Goal: Information Seeking & Learning: Learn about a topic

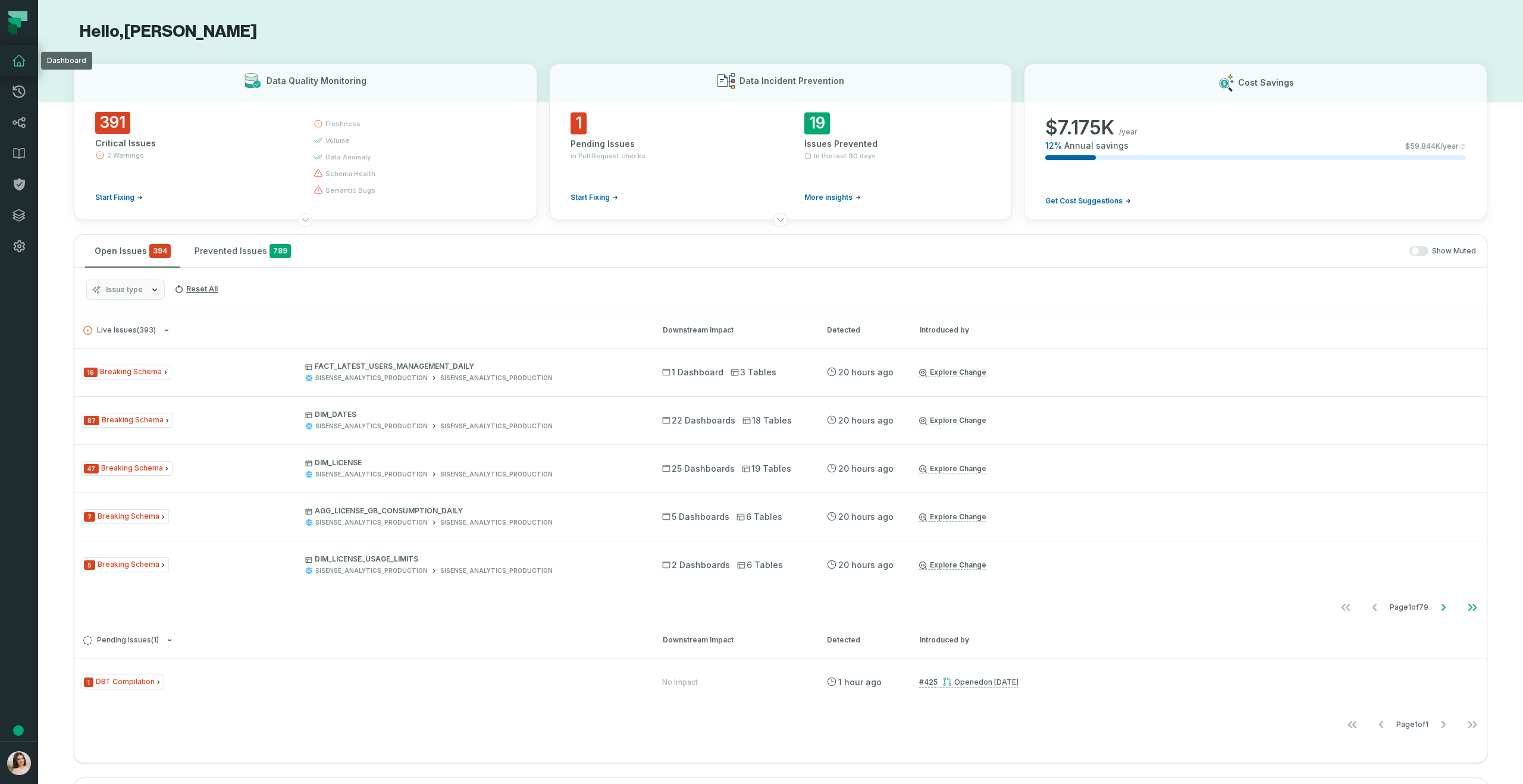
click at [13, 57] on icon at bounding box center [18, 60] width 15 height 15
click at [21, 150] on icon at bounding box center [18, 153] width 15 height 15
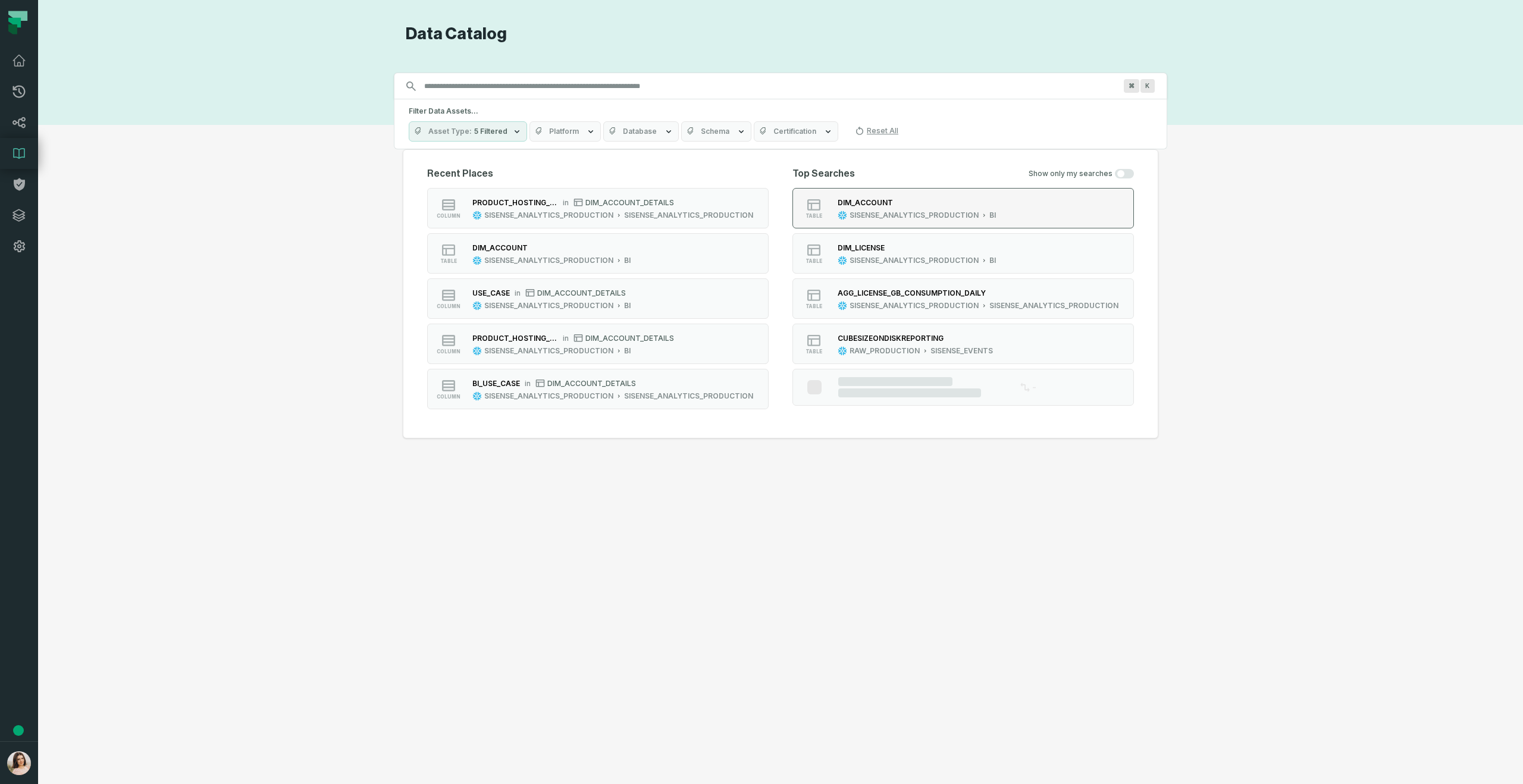
click at [871, 198] on div "DIM_ACCOUNT" at bounding box center [865, 202] width 55 height 9
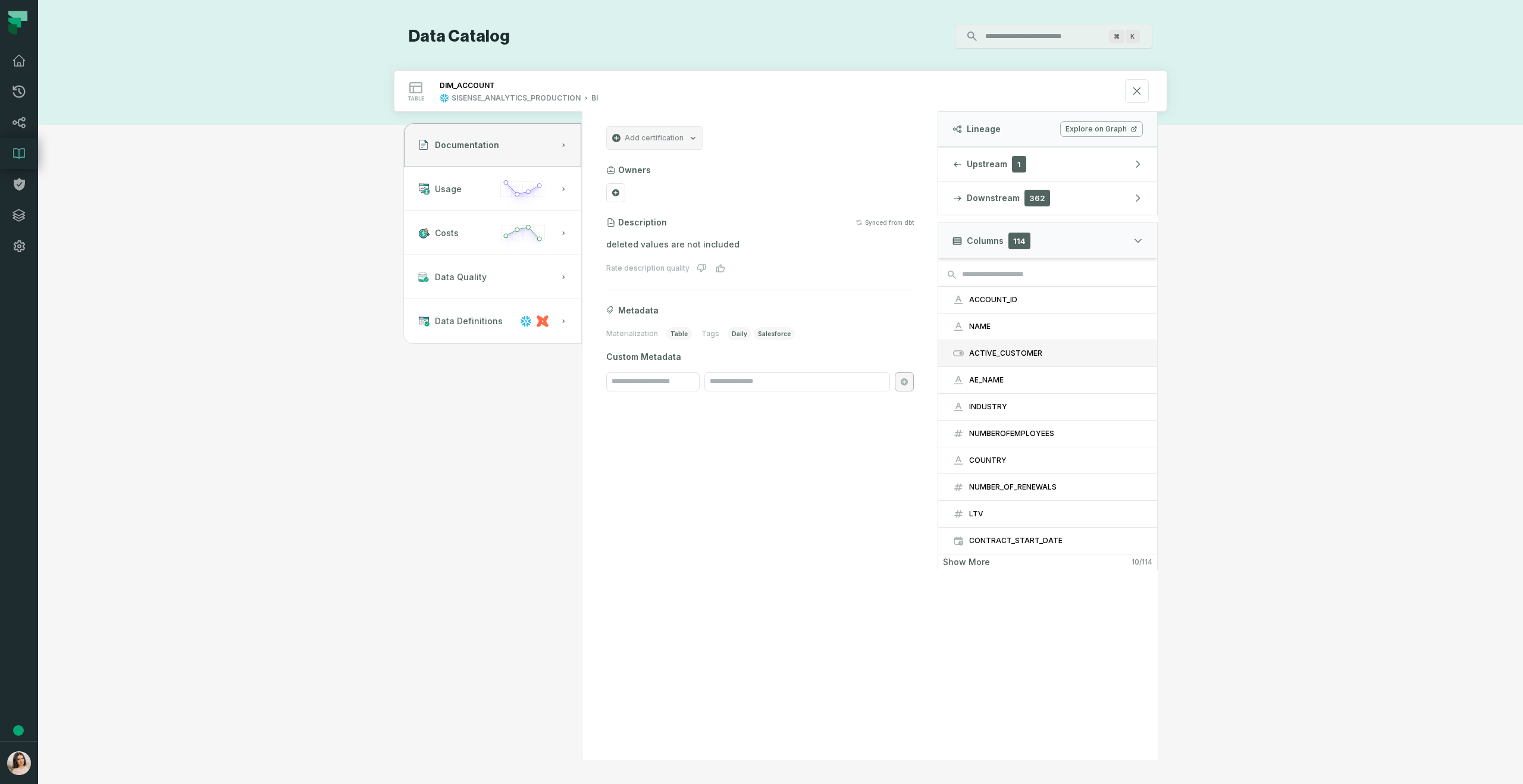
click at [1026, 349] on div "ACTIVE_CUSTOMER" at bounding box center [1056, 353] width 173 height 10
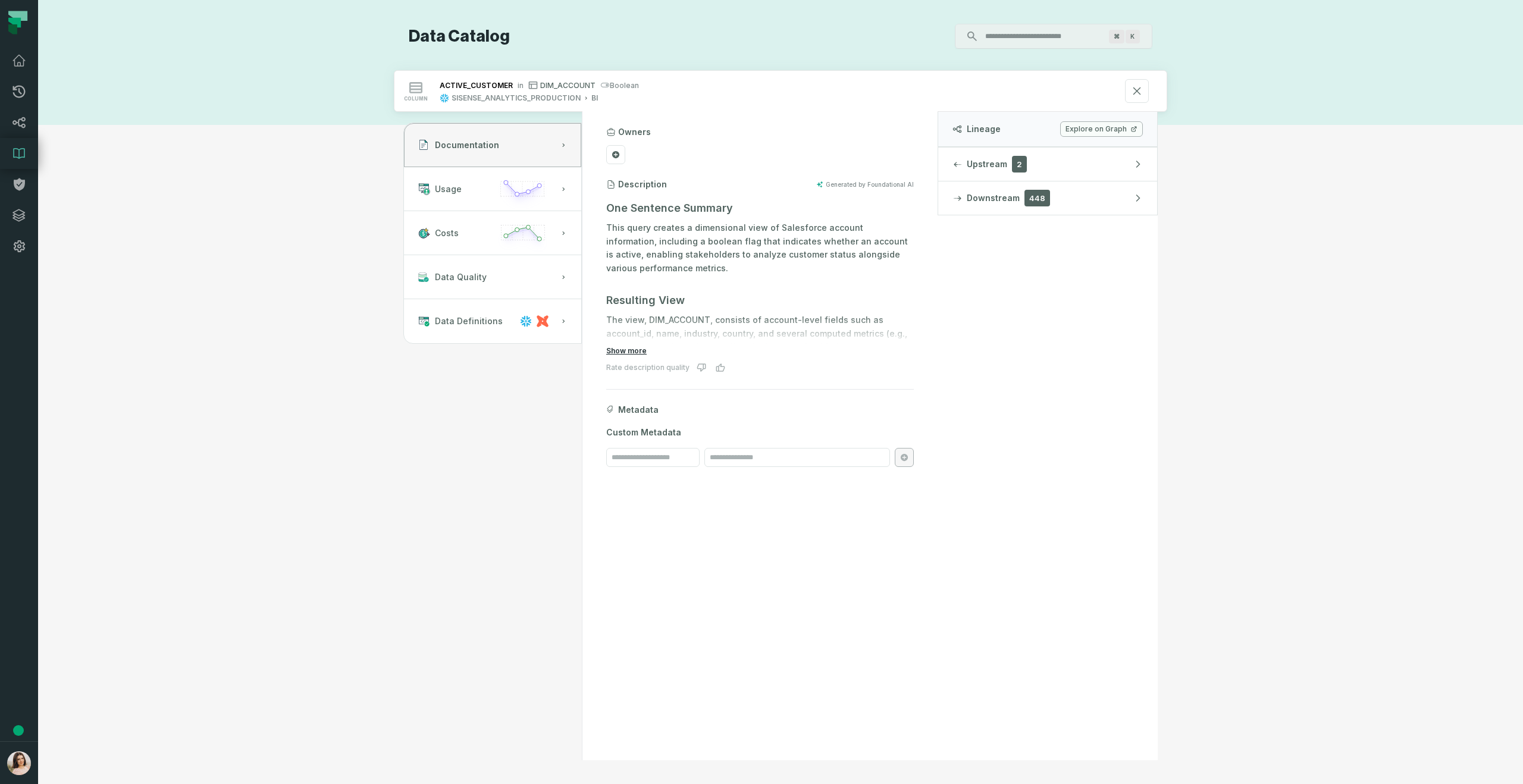
click at [628, 350] on button "Show more" at bounding box center [627, 351] width 41 height 10
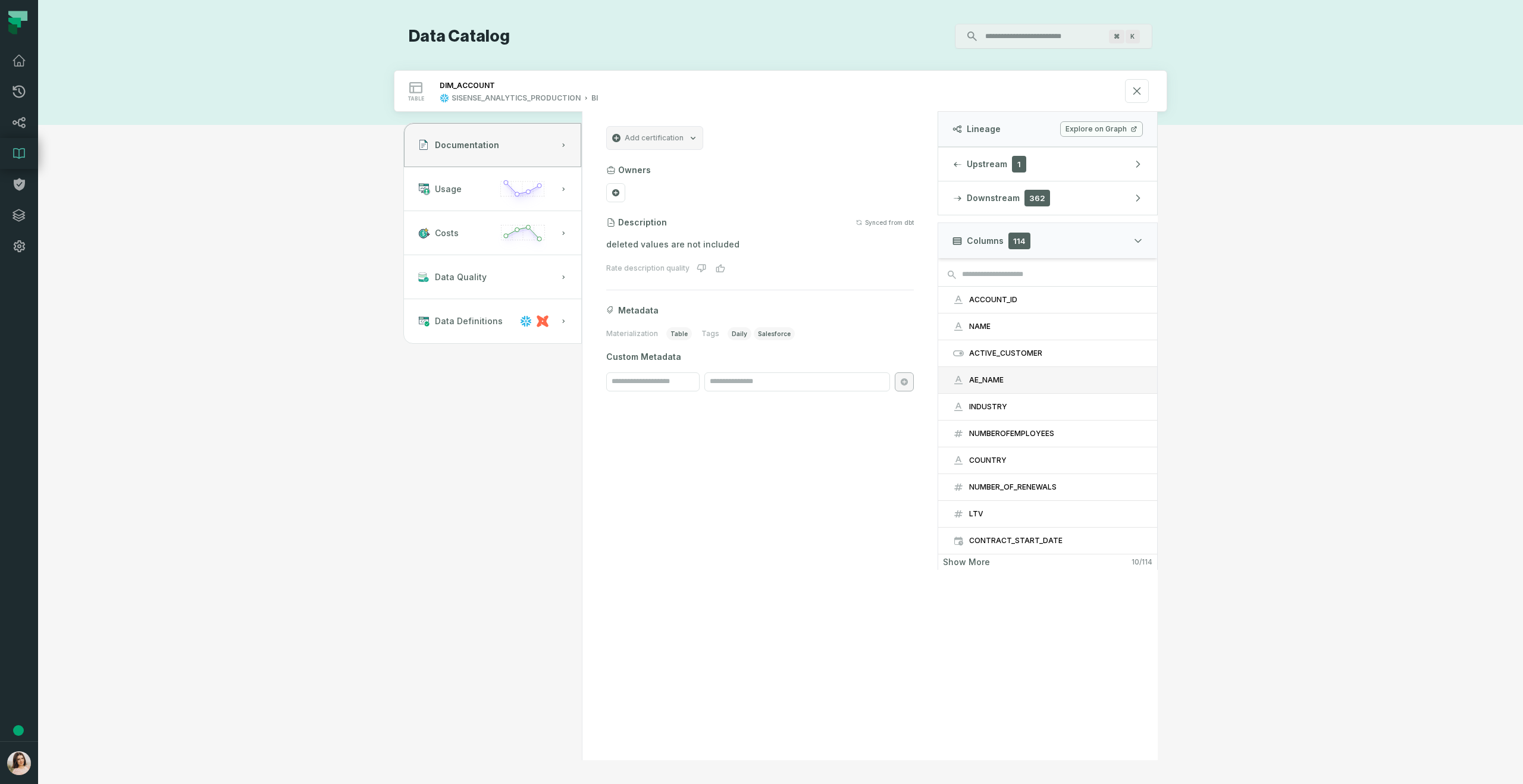
click at [1014, 376] on div "AE_NAME" at bounding box center [1056, 380] width 173 height 10
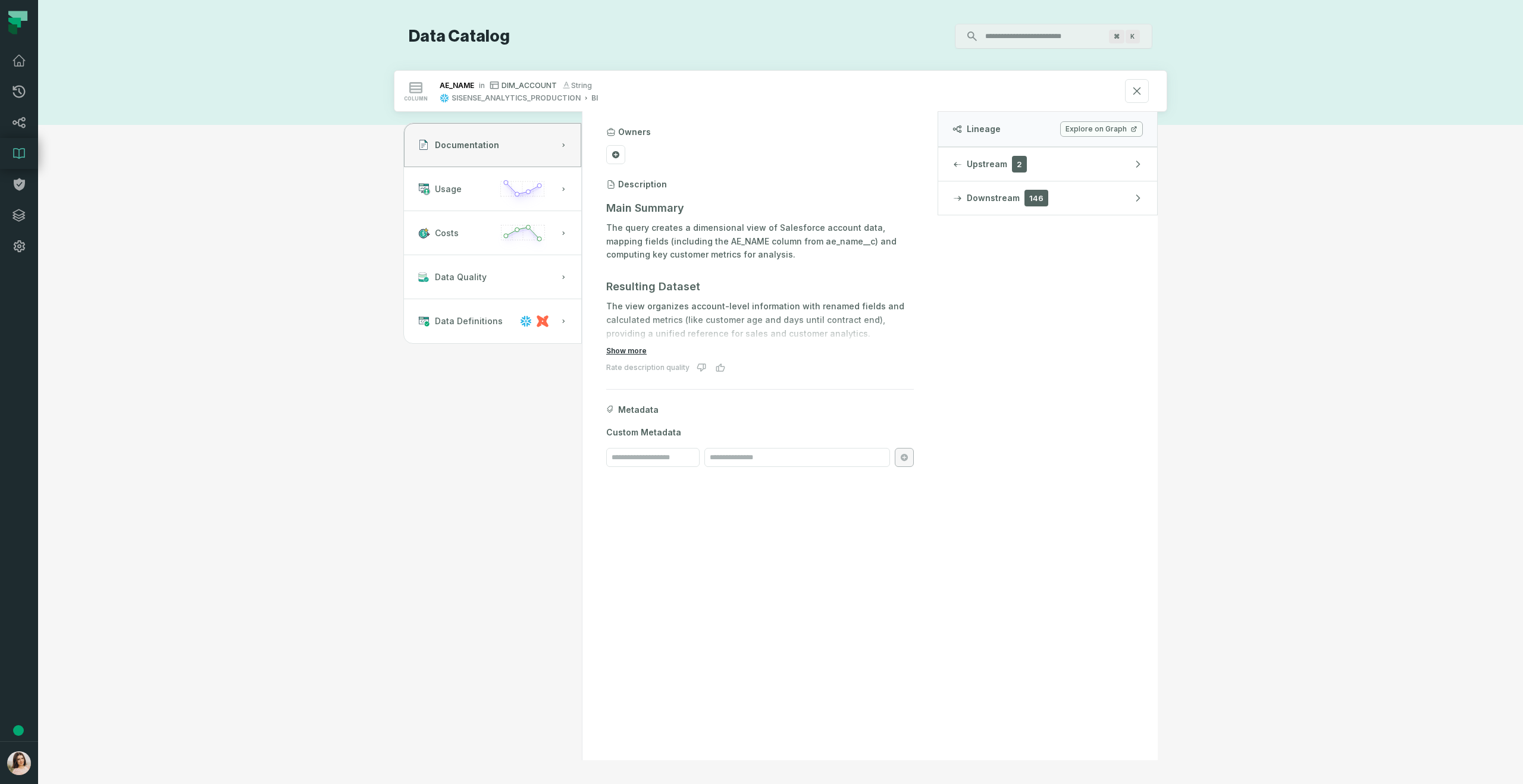
click at [635, 349] on button "Show more" at bounding box center [627, 351] width 41 height 10
